Goal: Task Accomplishment & Management: Complete application form

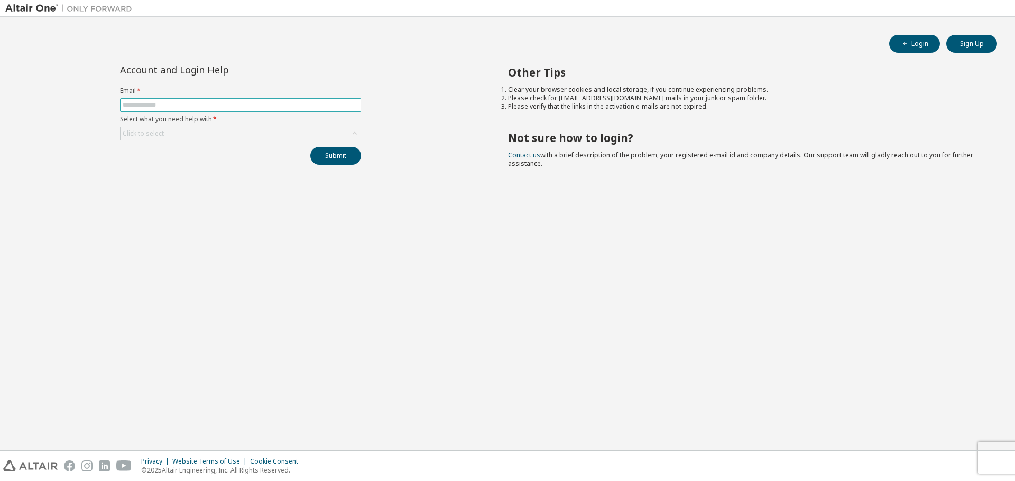
click at [162, 105] on input "text" at bounding box center [241, 105] width 236 height 8
paste input "**********"
type input "*"
click at [307, 107] on input "text" at bounding box center [241, 105] width 236 height 8
paste input "**********"
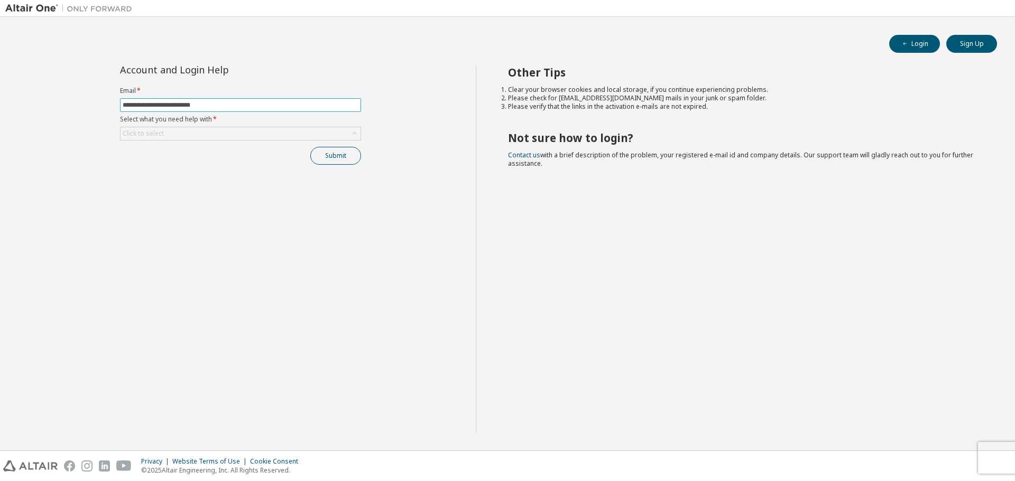
type input "**********"
click at [341, 157] on button "Submit" at bounding box center [335, 156] width 51 height 18
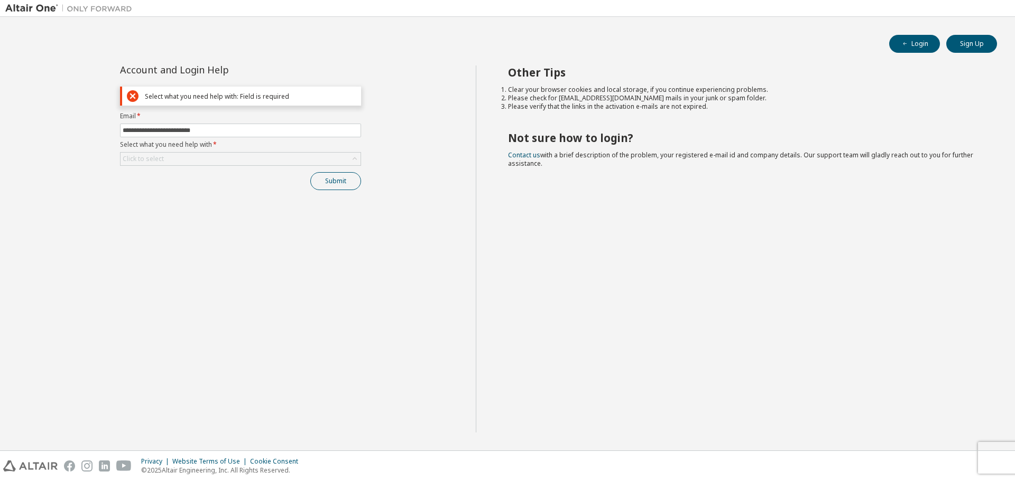
click at [341, 157] on div "Click to select" at bounding box center [241, 159] width 240 height 13
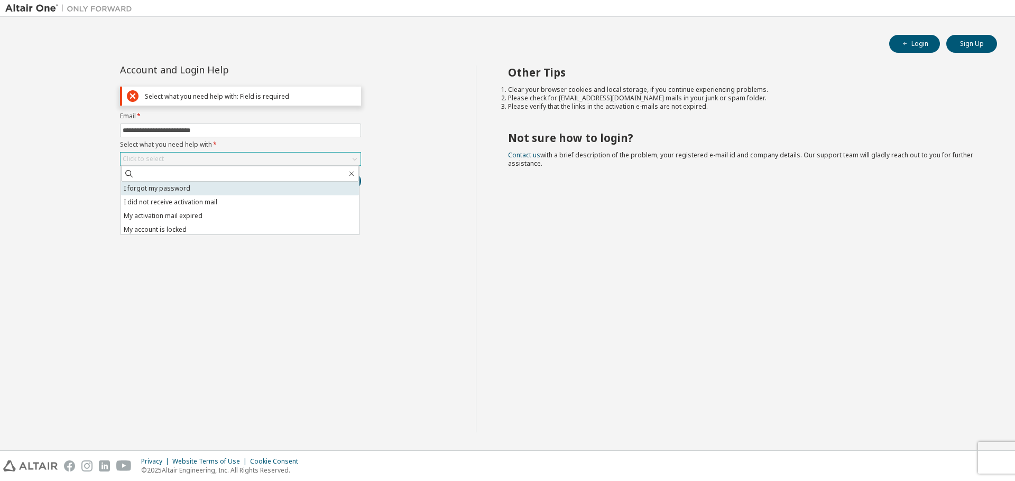
click at [297, 189] on li "I forgot my password" at bounding box center [240, 189] width 238 height 14
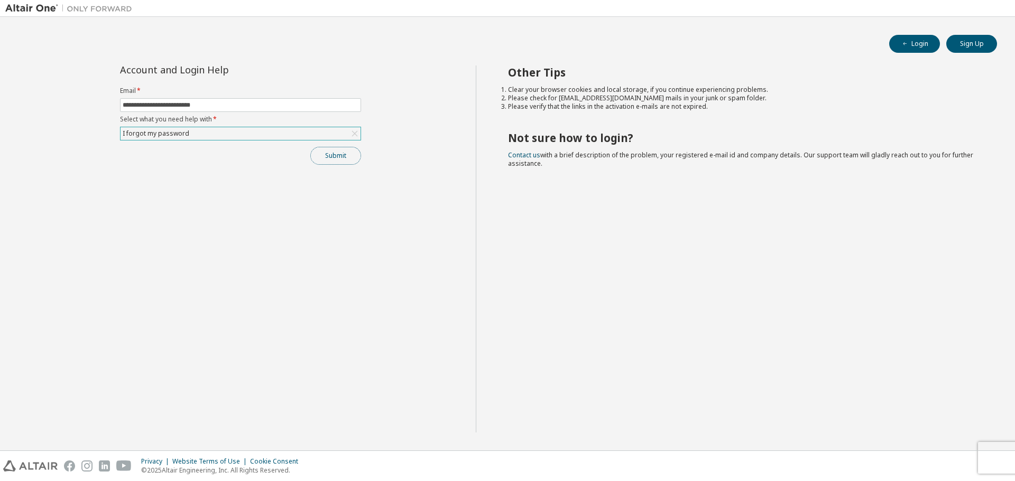
click at [352, 158] on button "Submit" at bounding box center [335, 156] width 51 height 18
click at [341, 159] on button "Submit" at bounding box center [335, 156] width 51 height 18
click at [993, 430] on icon "button" at bounding box center [992, 428] width 6 height 6
click at [993, 460] on icon "button" at bounding box center [992, 460] width 6 height 6
click at [358, 136] on icon at bounding box center [354, 133] width 11 height 11
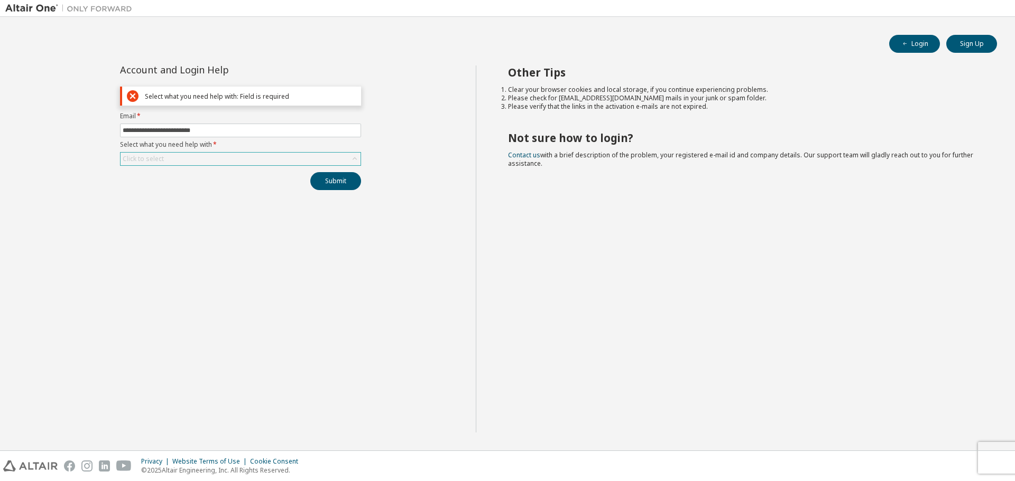
click at [357, 158] on icon at bounding box center [354, 159] width 11 height 11
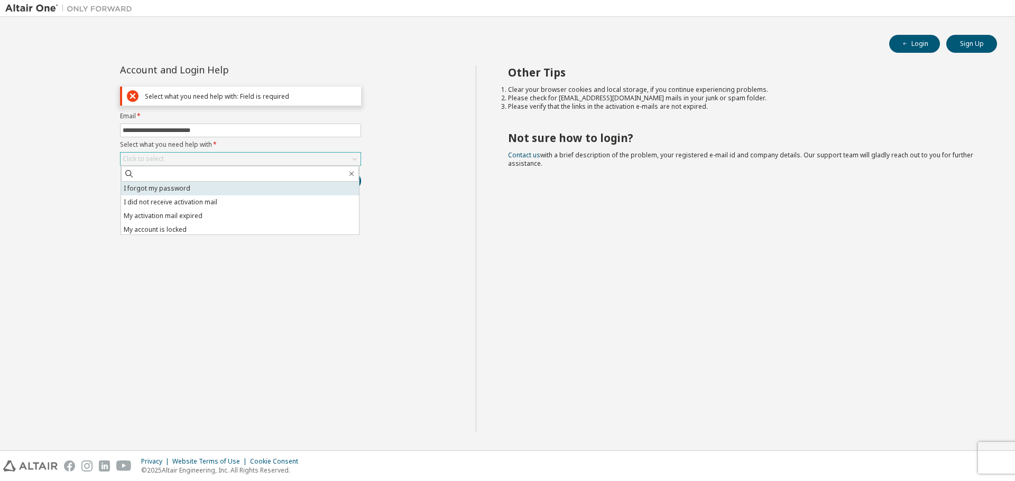
click at [246, 192] on li "I forgot my password" at bounding box center [240, 189] width 238 height 14
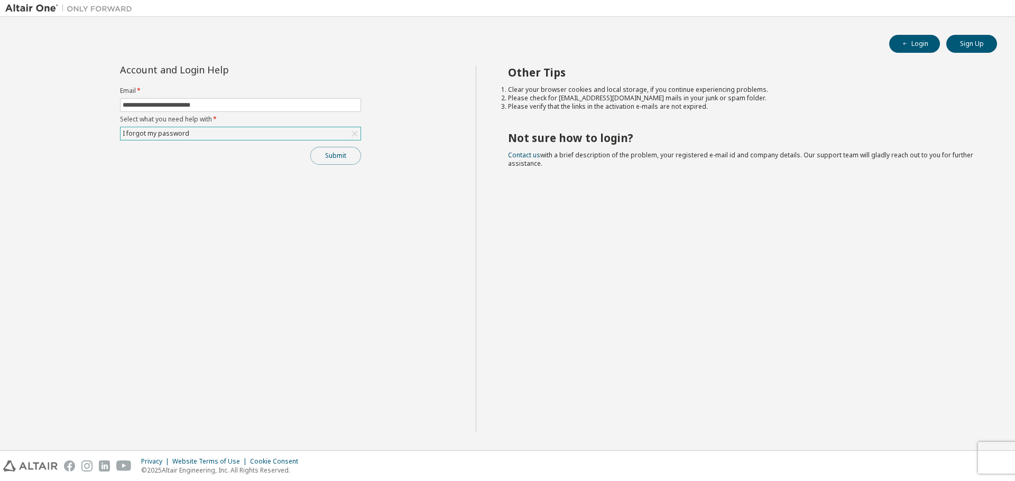
click at [345, 160] on button "Submit" at bounding box center [335, 156] width 51 height 18
click at [970, 47] on button "Sign Up" at bounding box center [971, 44] width 51 height 18
